Goal: Task Accomplishment & Management: Manage account settings

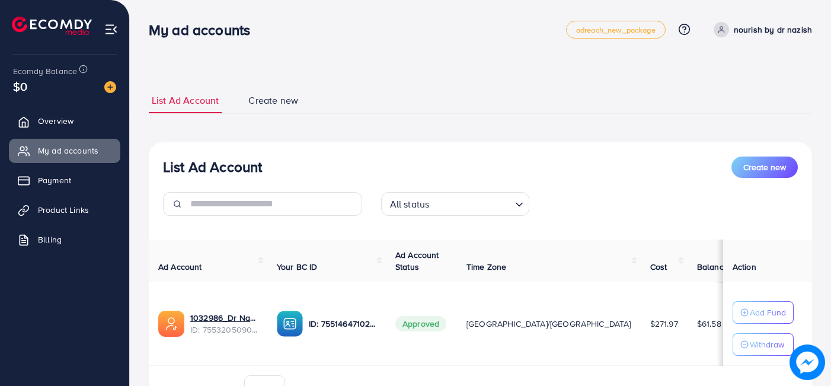
scroll to position [64, 0]
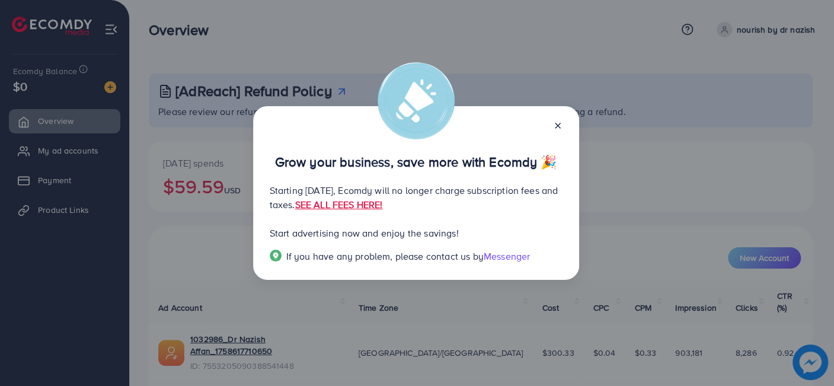
click at [555, 123] on icon at bounding box center [557, 125] width 9 height 9
